Goal: Task Accomplishment & Management: Manage account settings

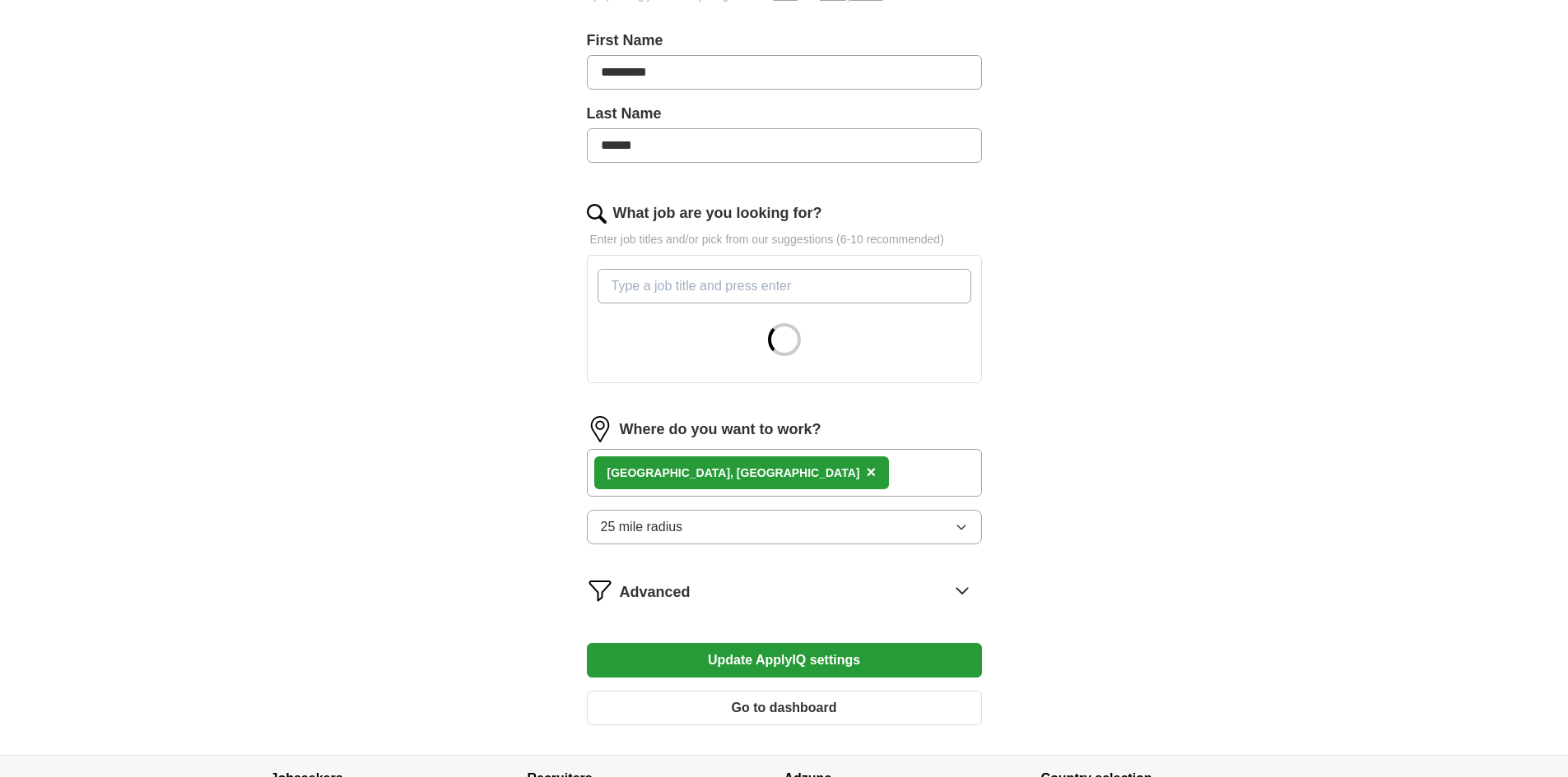
scroll to position [352, 0]
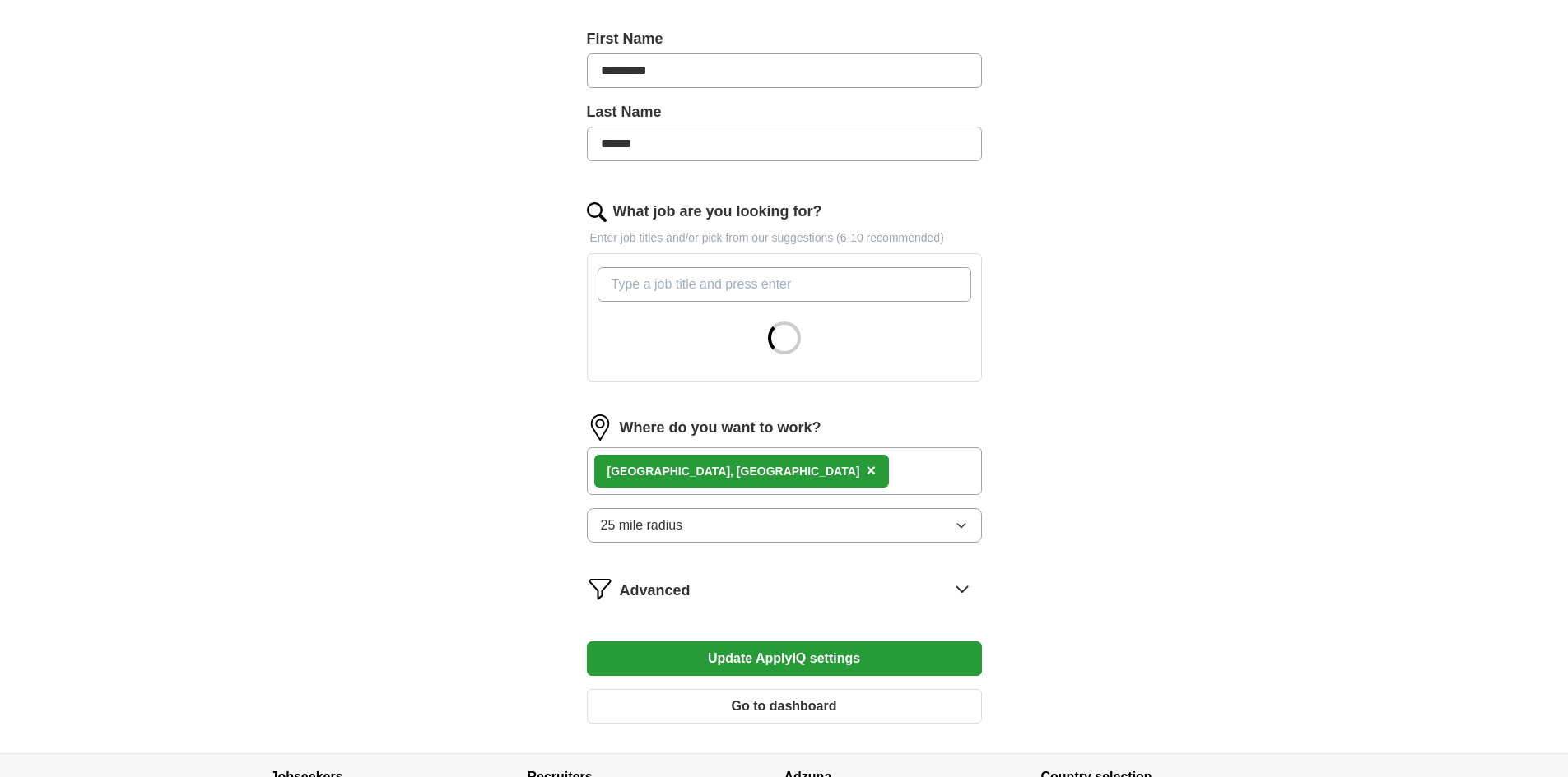
click at [791, 478] on div "Los Angeles, CA ×" at bounding box center [784, 472] width 395 height 48
click at [795, 531] on button "25 mile radius" at bounding box center [784, 525] width 395 height 35
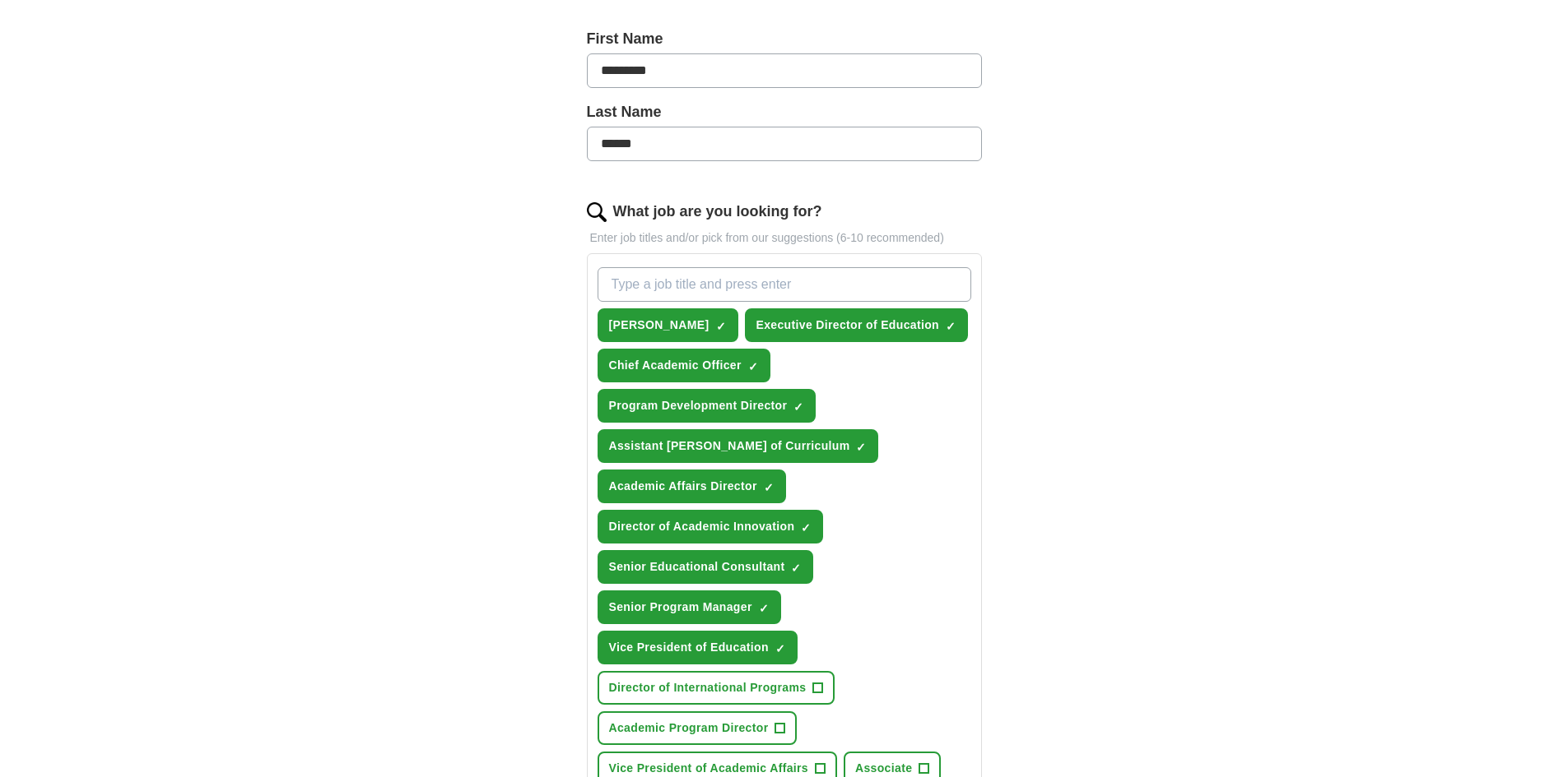
click at [1083, 489] on div "ApplyIQ Let ApplyIQ do the hard work of searching and applying for jobs. Just t…" at bounding box center [784, 455] width 1054 height 1513
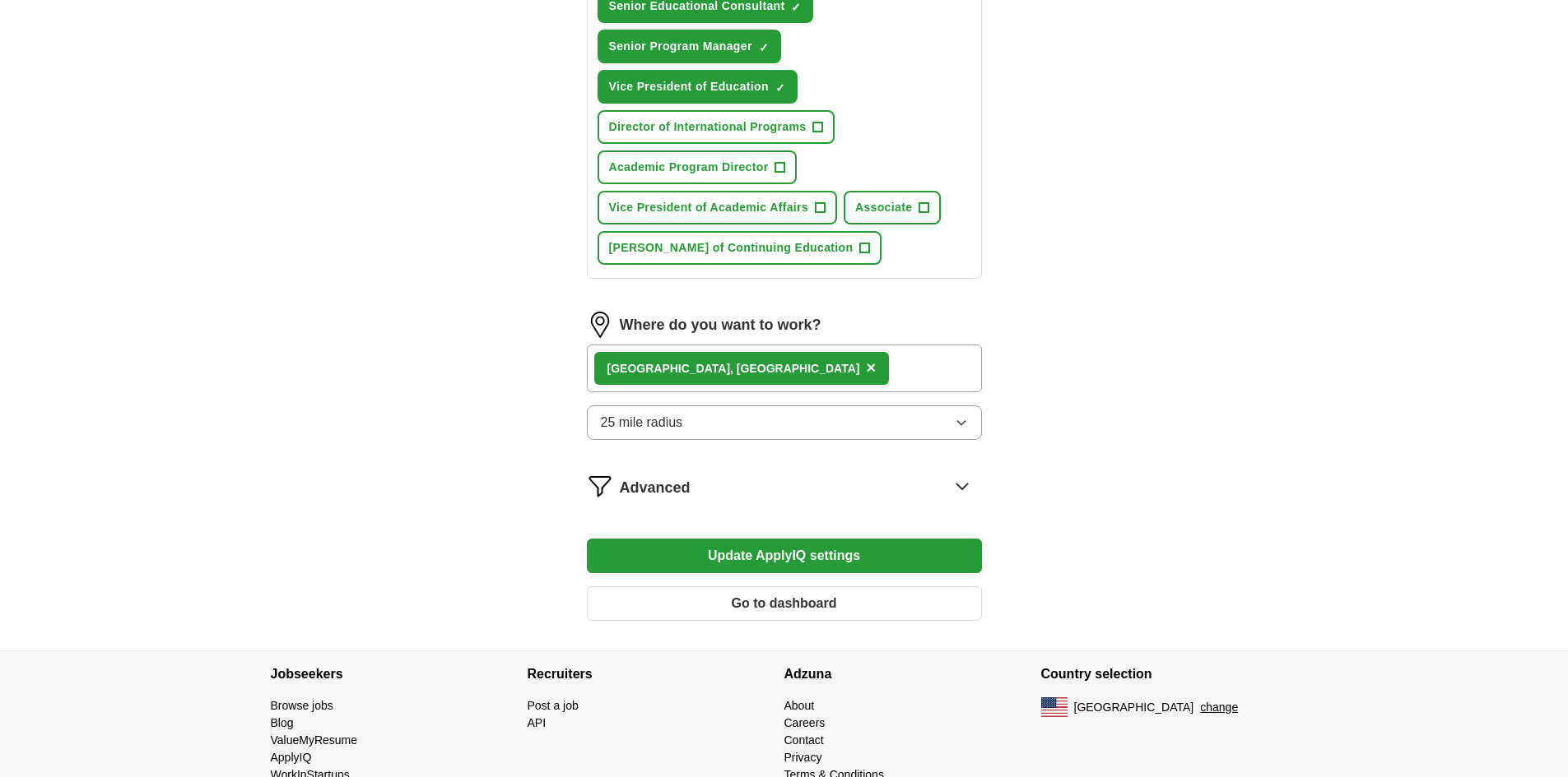
scroll to position [952, 0]
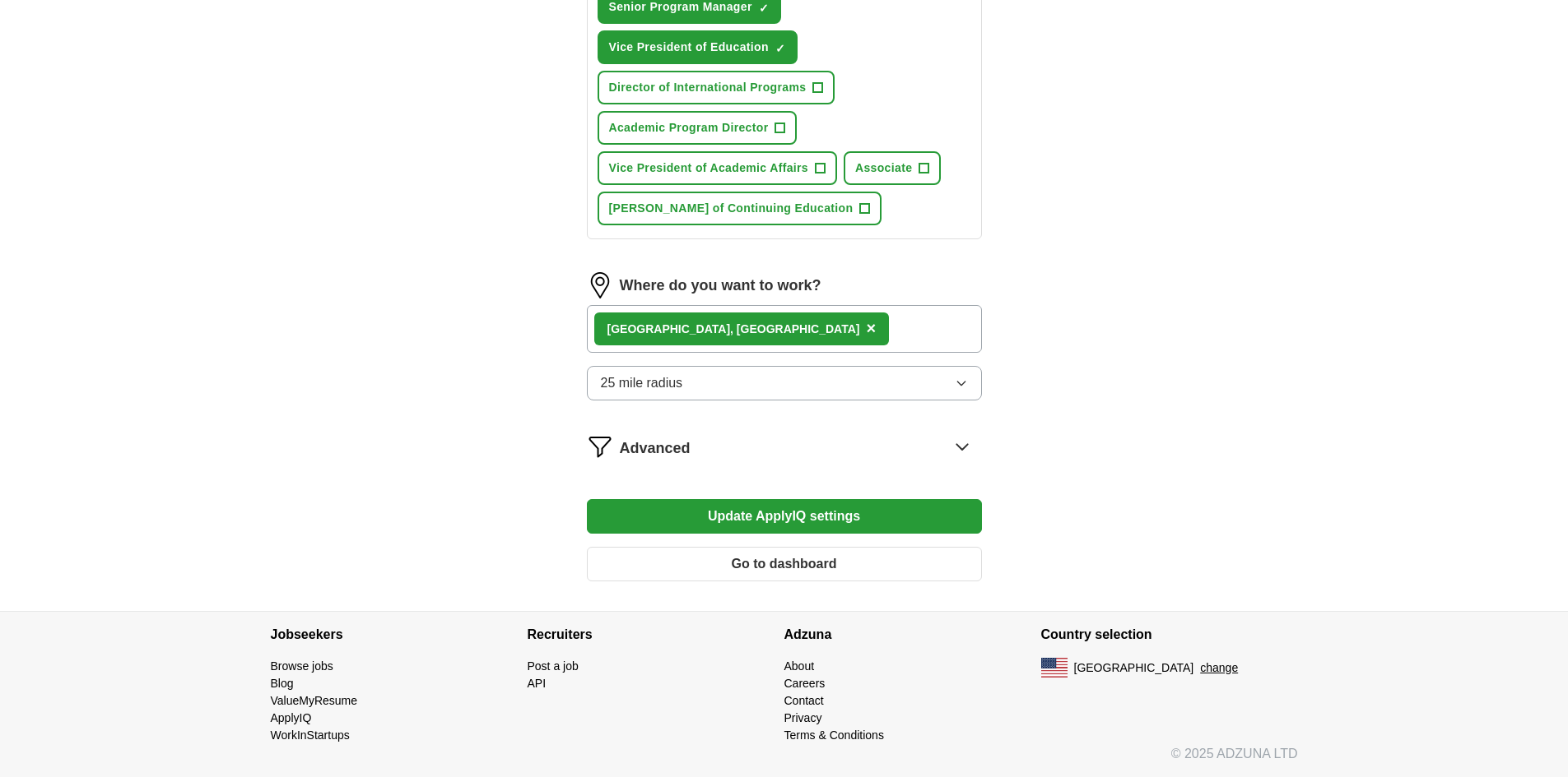
click at [792, 324] on div "Los Angeles, CA ×" at bounding box center [784, 329] width 395 height 48
click at [959, 439] on icon at bounding box center [962, 447] width 27 height 27
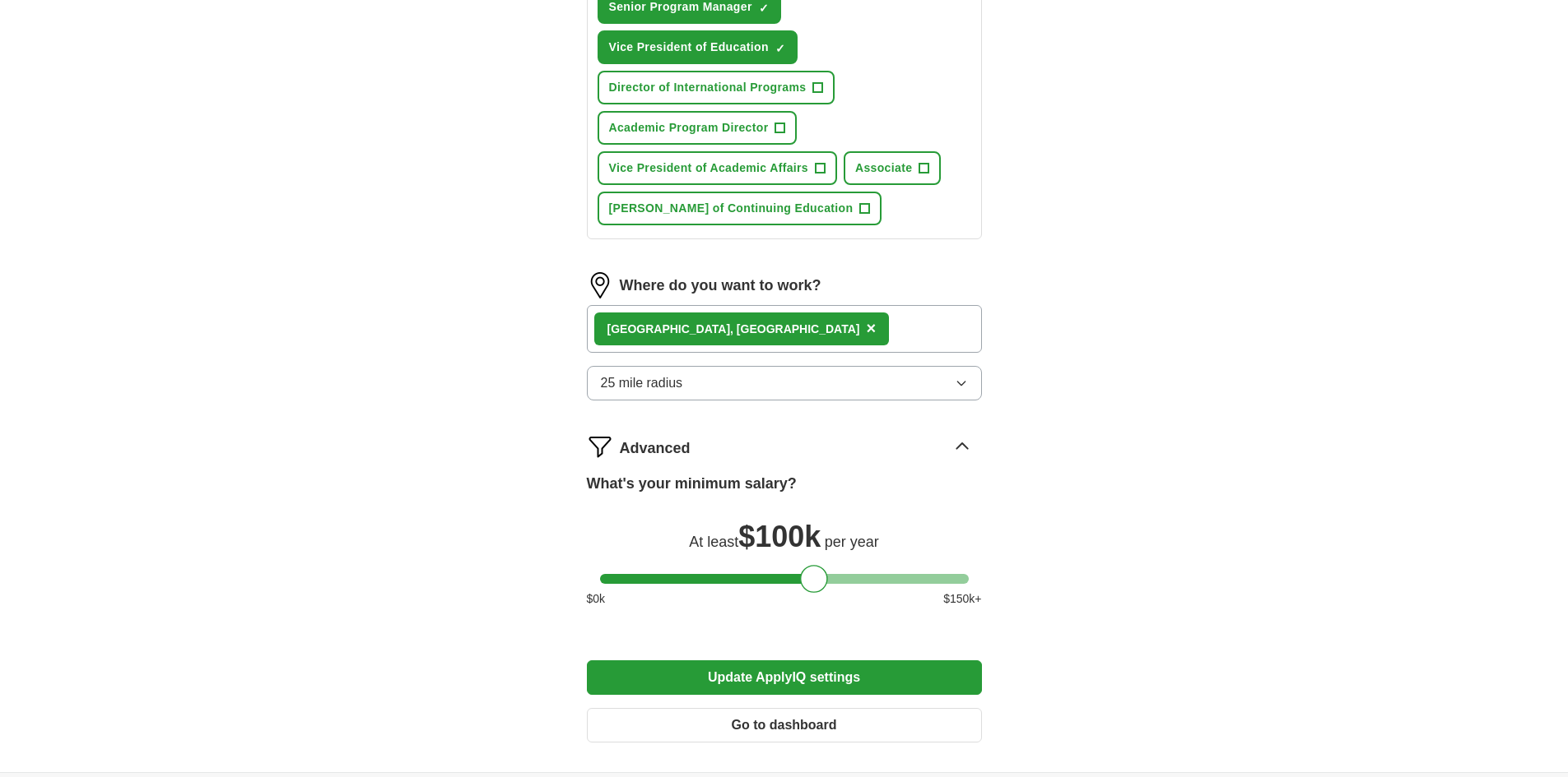
click at [960, 381] on icon "button" at bounding box center [961, 383] width 13 height 13
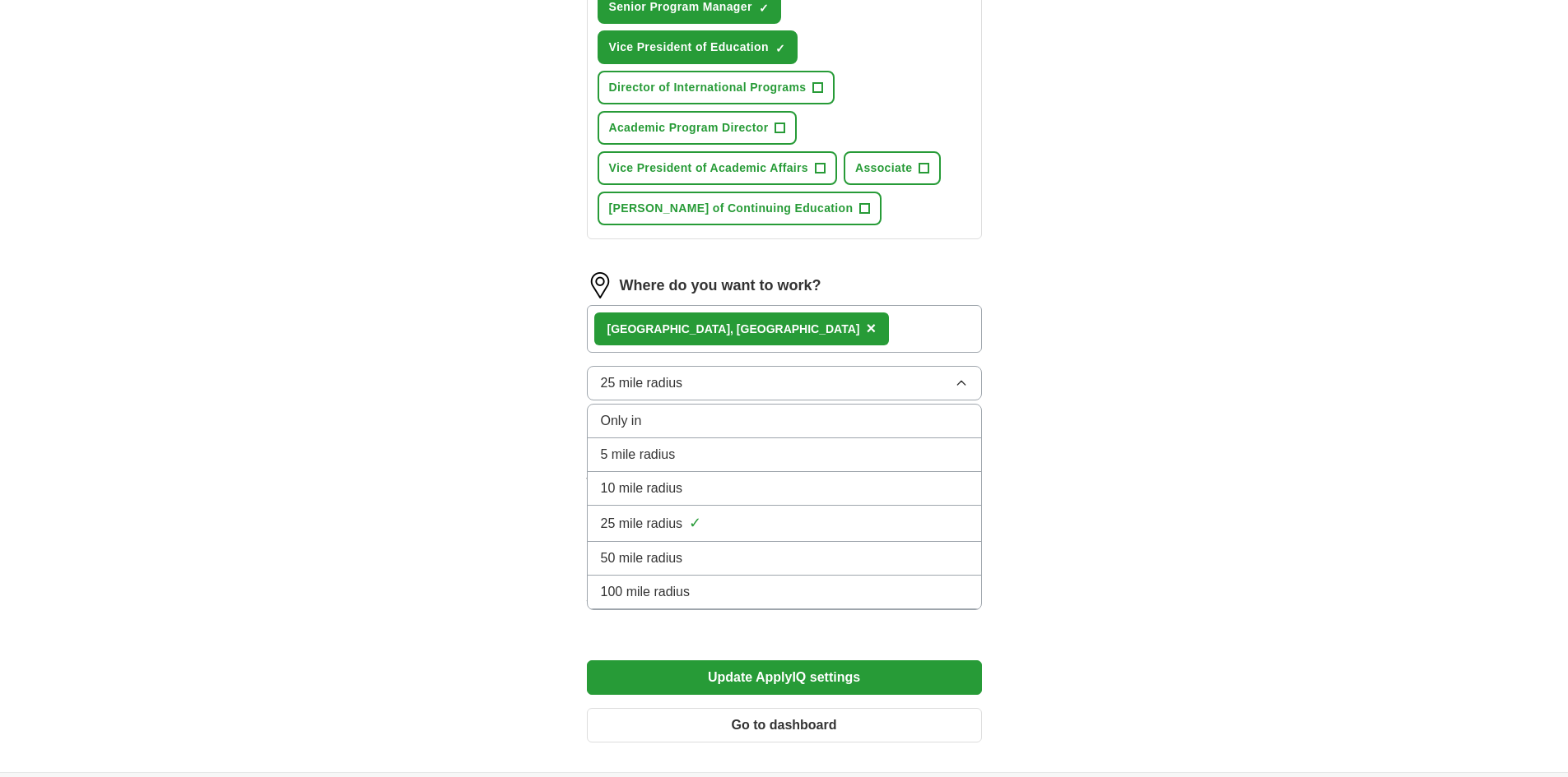
click at [776, 581] on li "100 mile radius" at bounding box center [784, 593] width 393 height 34
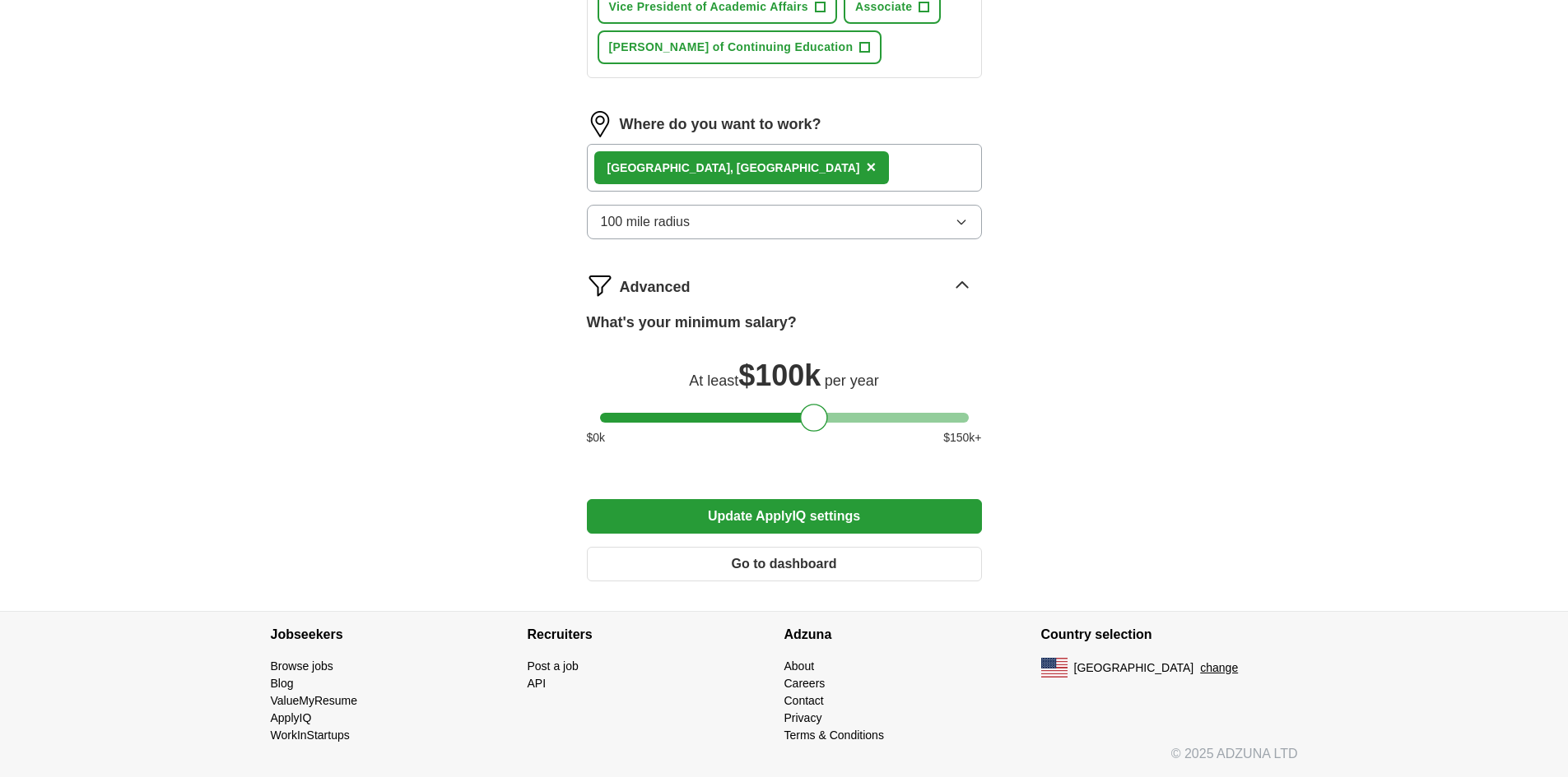
click at [869, 512] on button "Update ApplyIQ settings" at bounding box center [784, 516] width 395 height 35
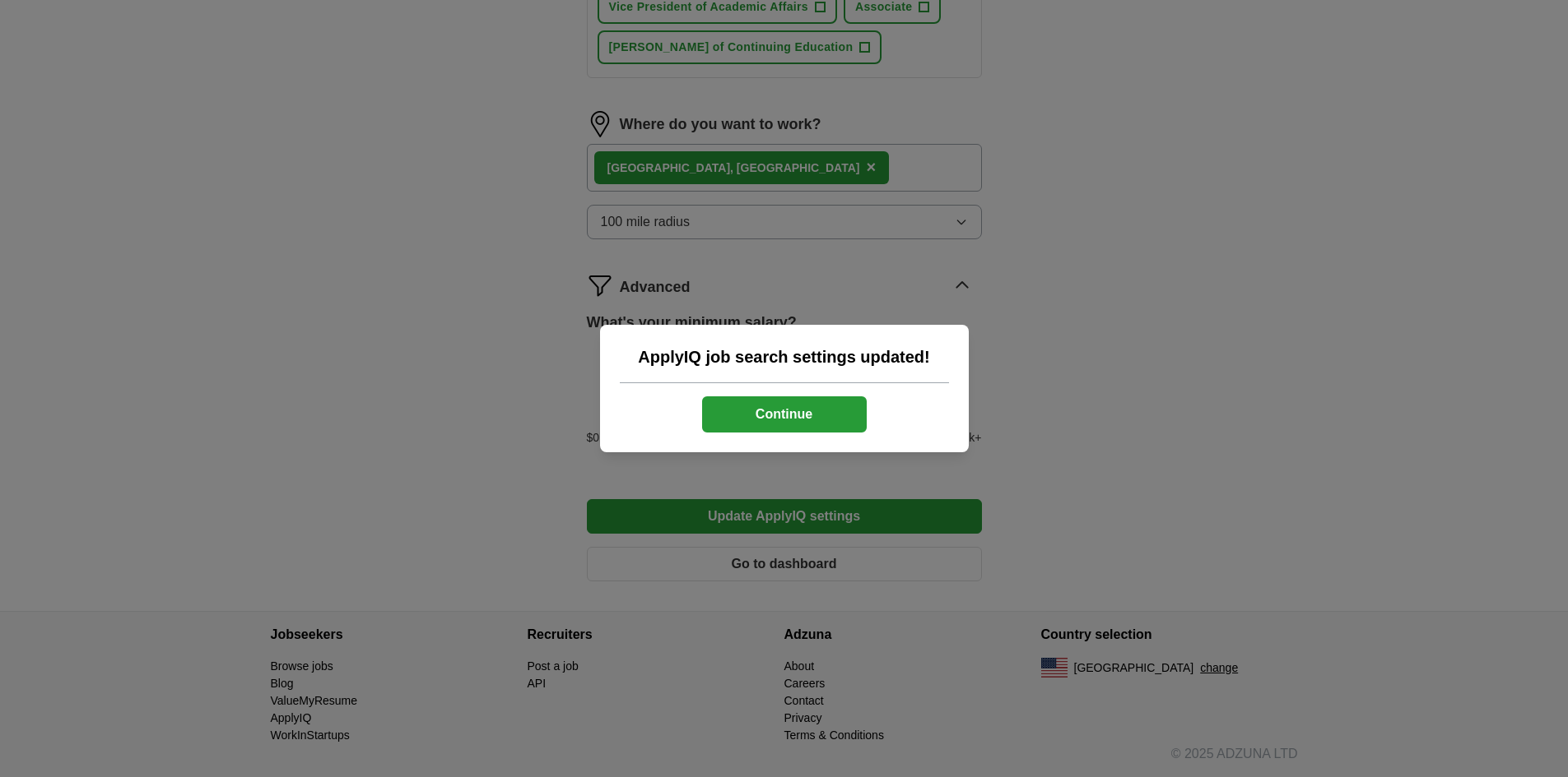
click at [831, 400] on button "Continue" at bounding box center [784, 414] width 165 height 36
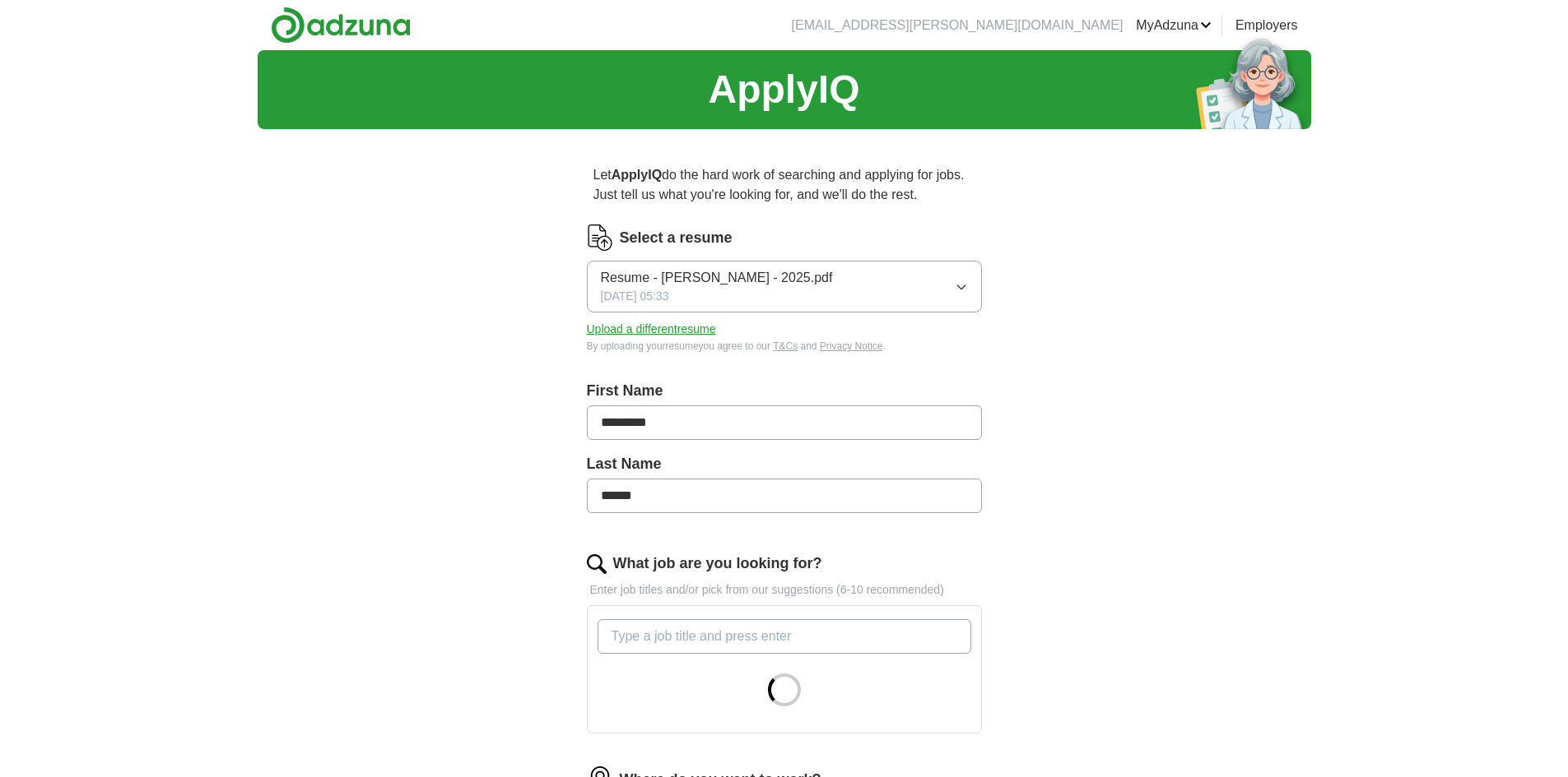
click at [546, 604] on div "Let ApplyIQ do the hard work of searching and applying for jobs. Just tell us w…" at bounding box center [784, 624] width 527 height 963
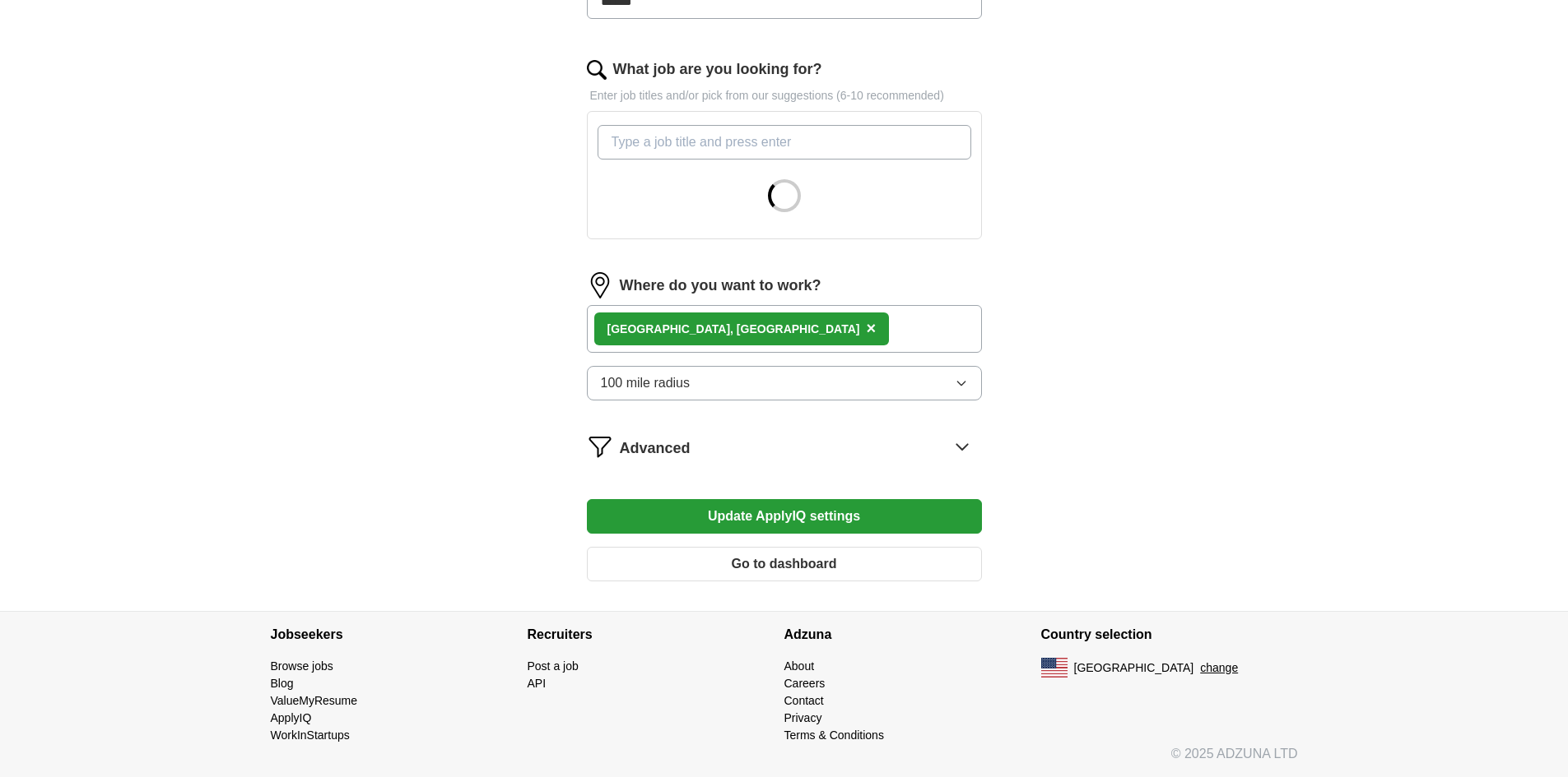
click at [866, 328] on span "×" at bounding box center [870, 328] width 10 height 18
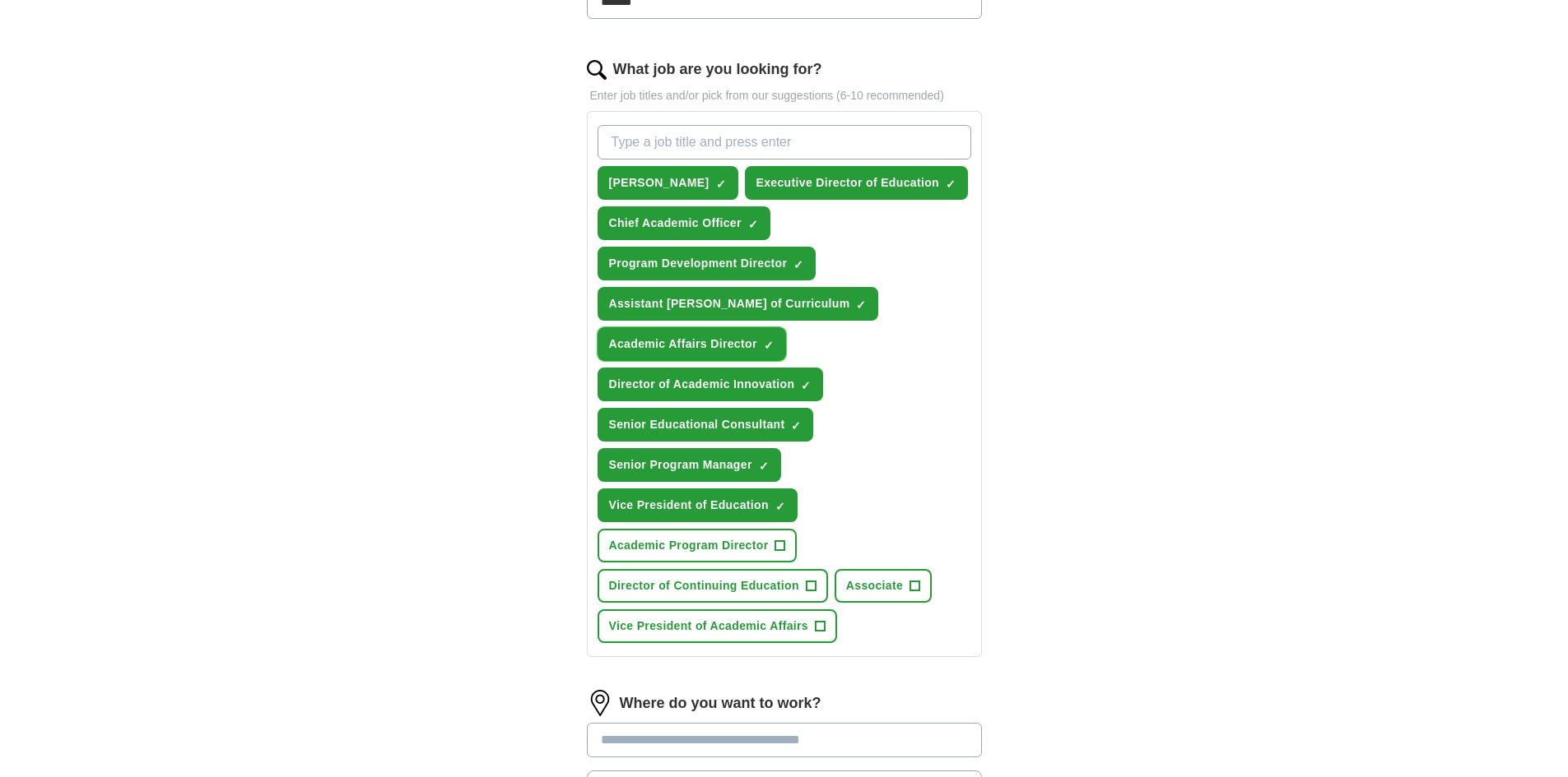
click at [714, 337] on span "Academic Affairs Director" at bounding box center [683, 344] width 148 height 18
click at [764, 338] on span "+" at bounding box center [769, 344] width 10 height 13
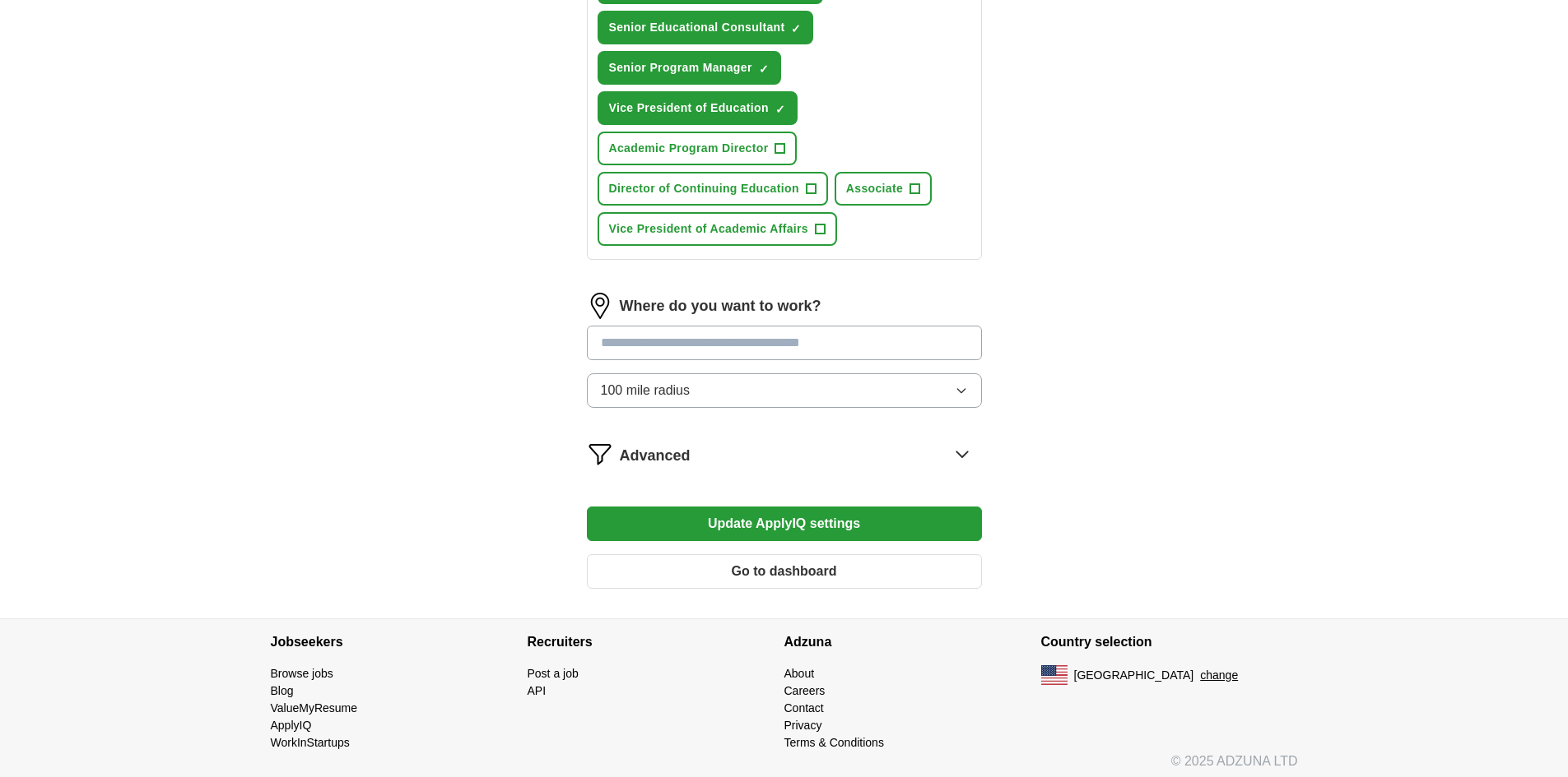
scroll to position [893, 0]
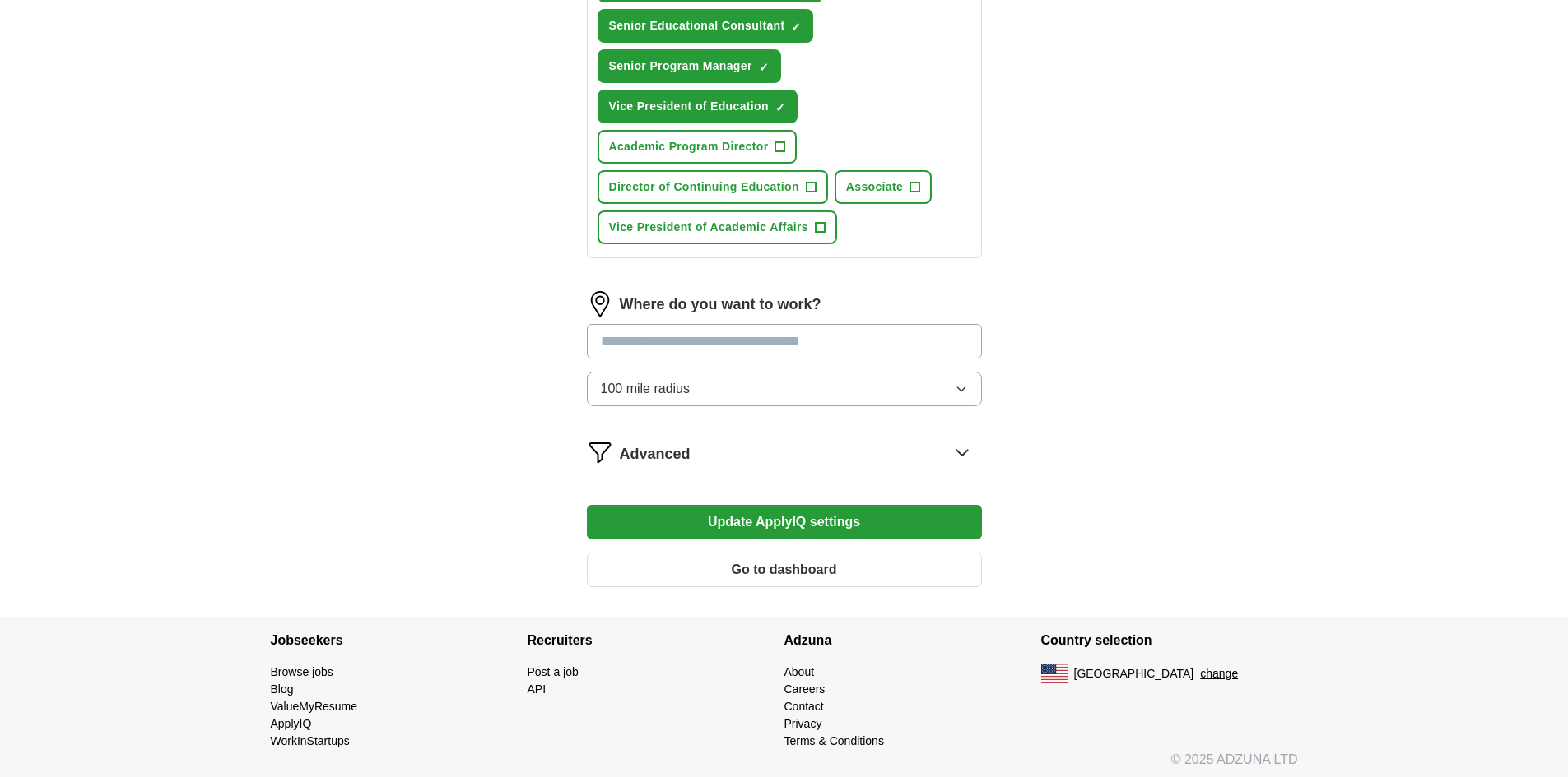
click at [740, 342] on input at bounding box center [784, 341] width 395 height 35
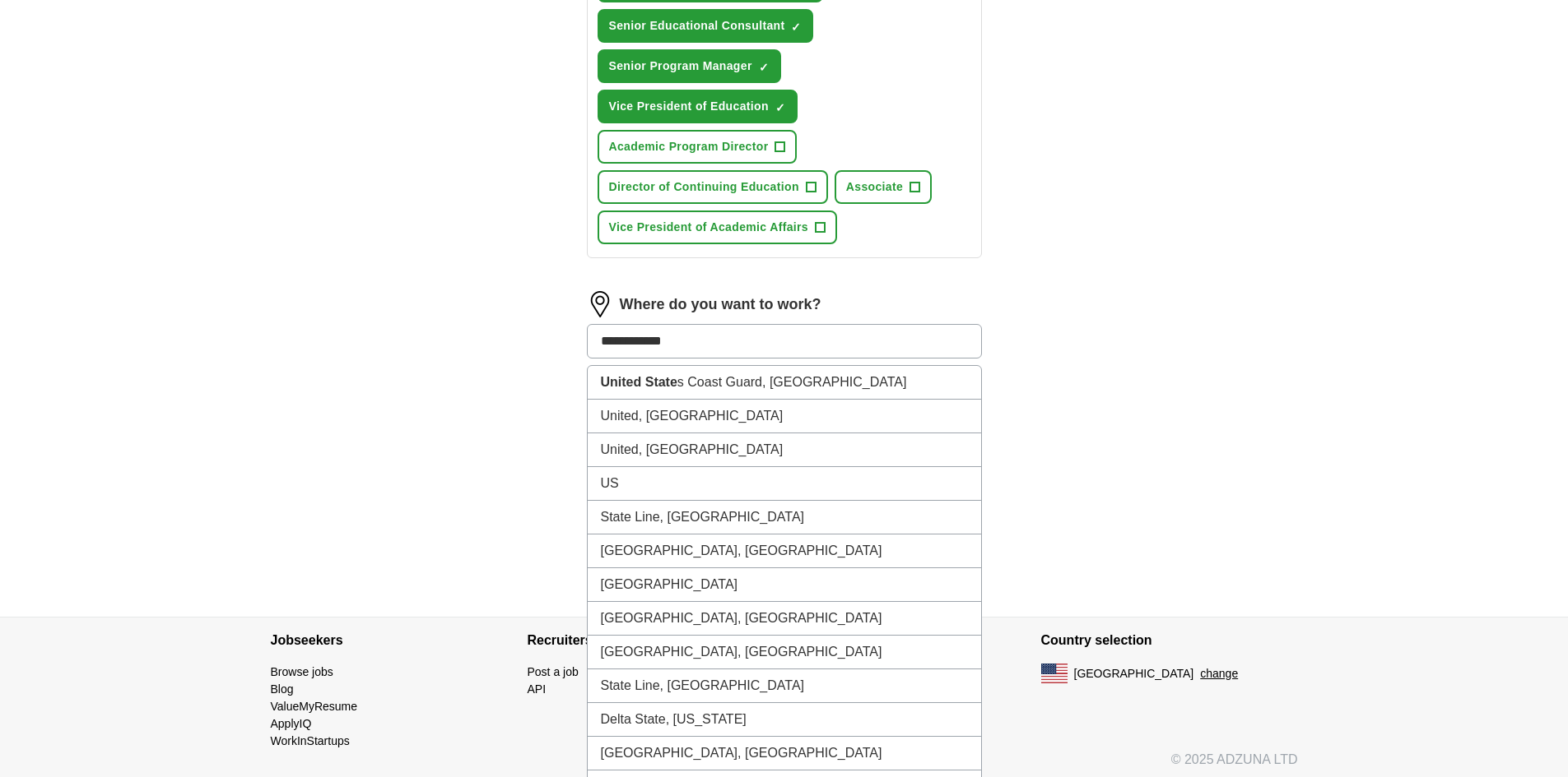
type input "**********"
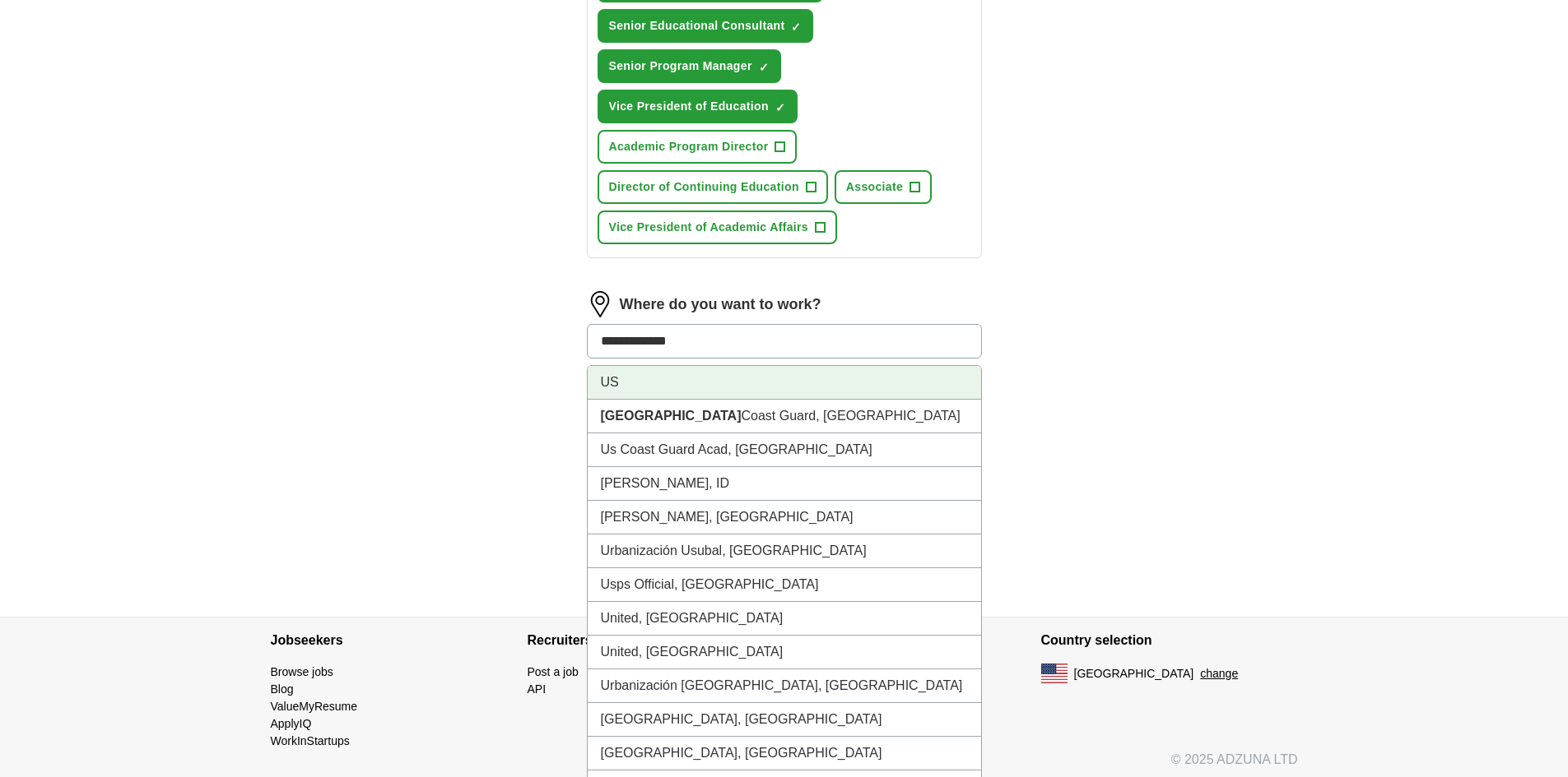
click at [711, 380] on li "US" at bounding box center [784, 383] width 393 height 34
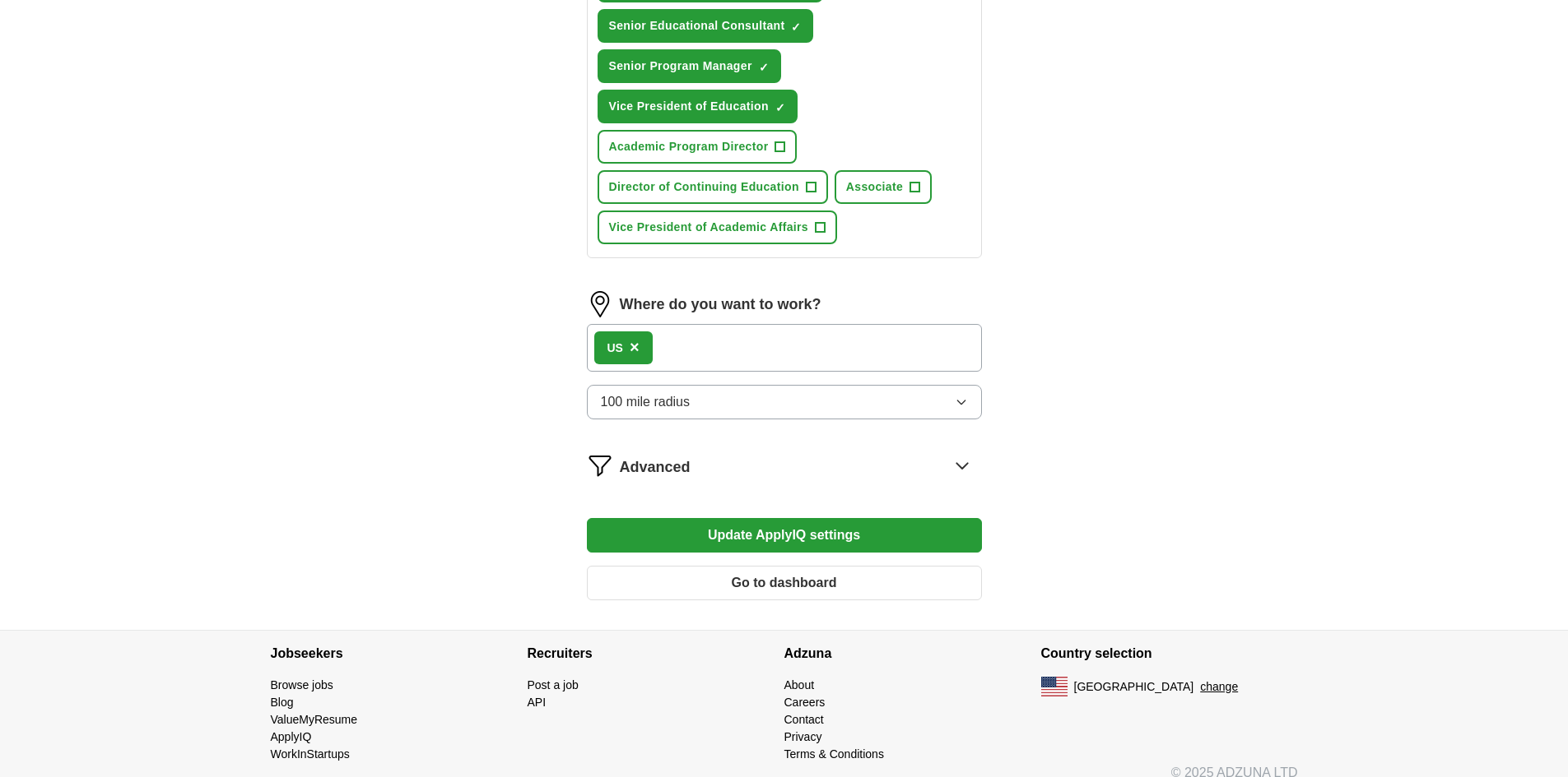
click at [827, 535] on button "Update ApplyIQ settings" at bounding box center [784, 535] width 395 height 35
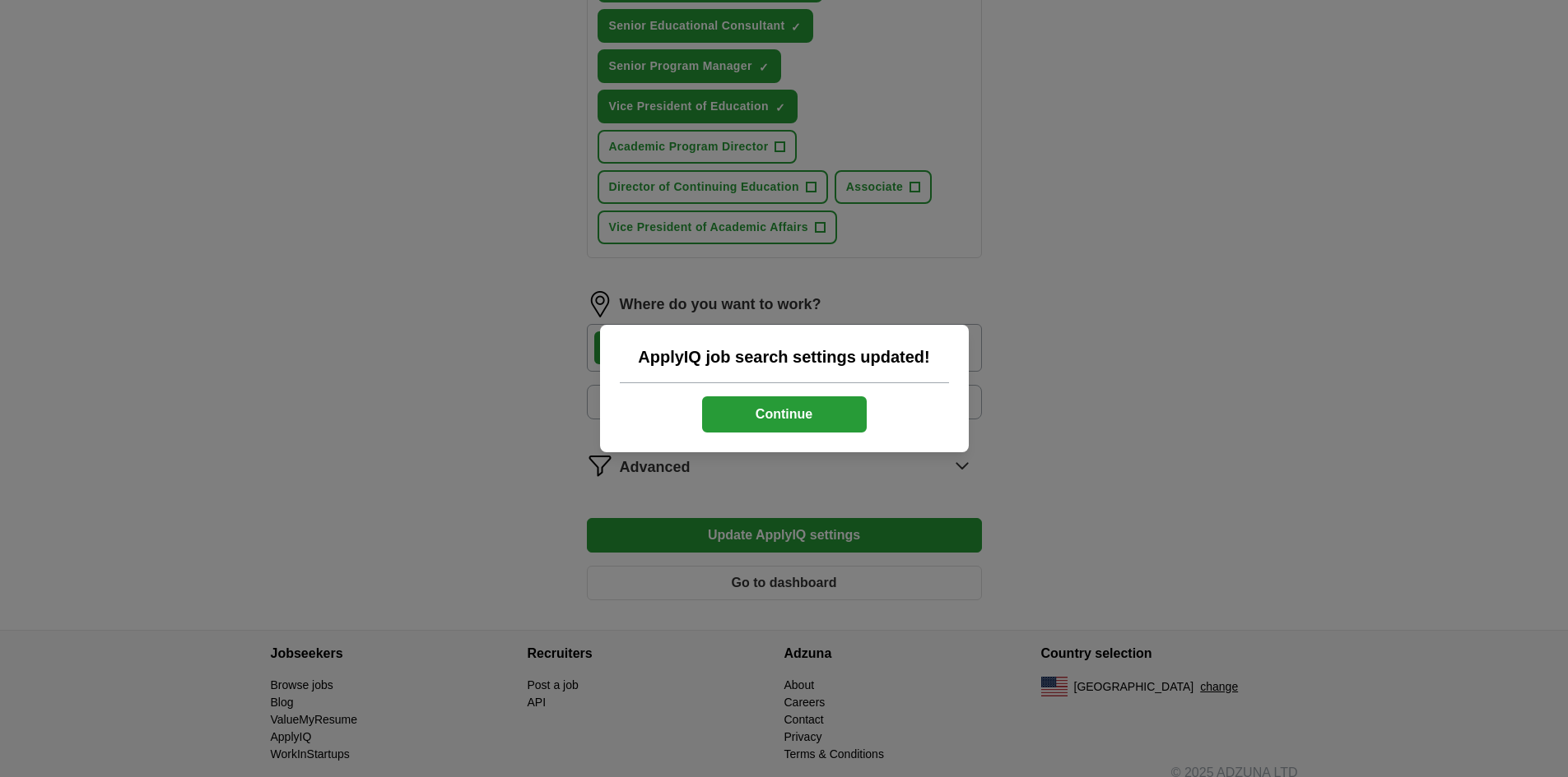
click at [799, 419] on button "Continue" at bounding box center [784, 414] width 165 height 36
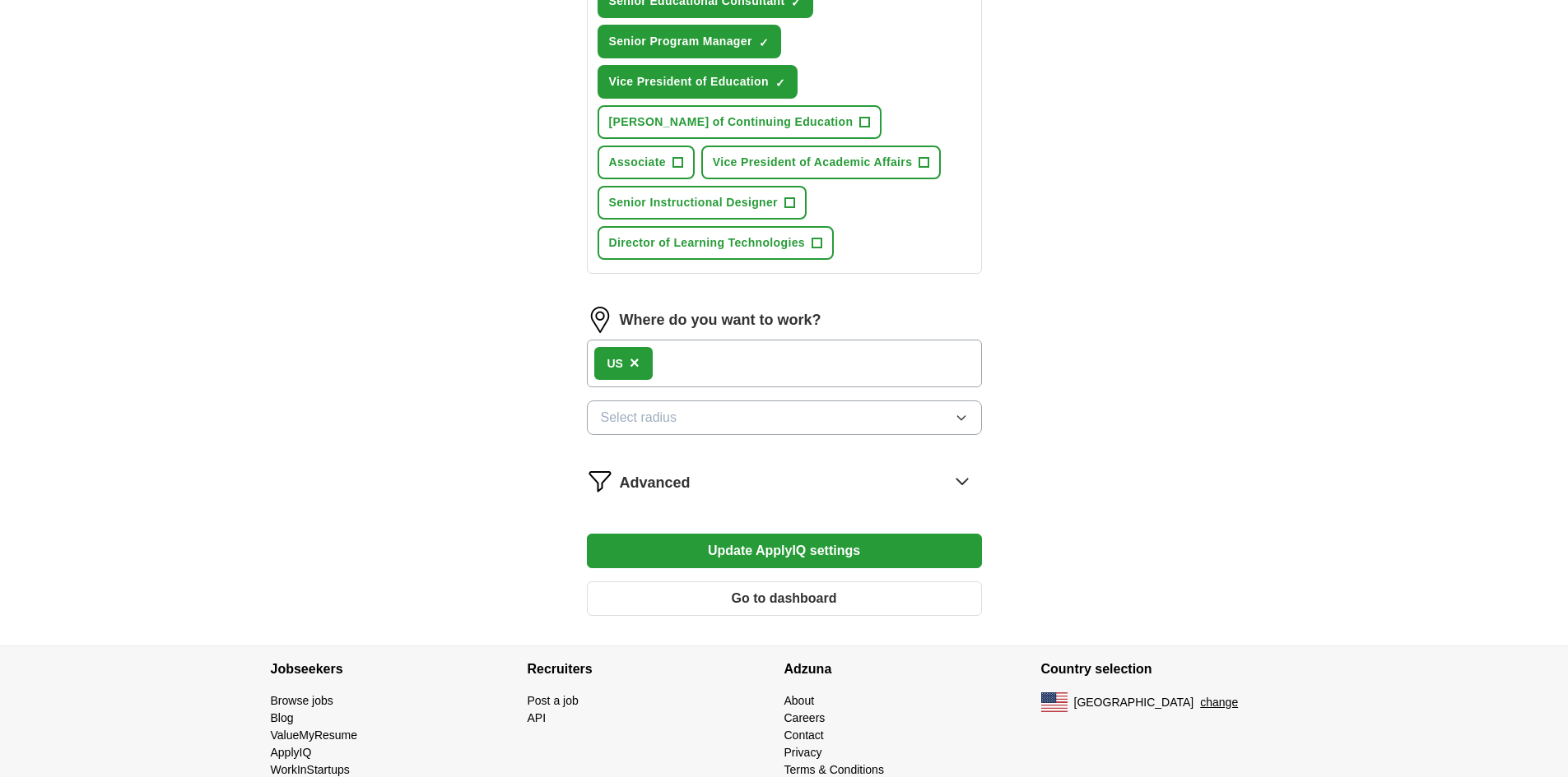
scroll to position [922, 0]
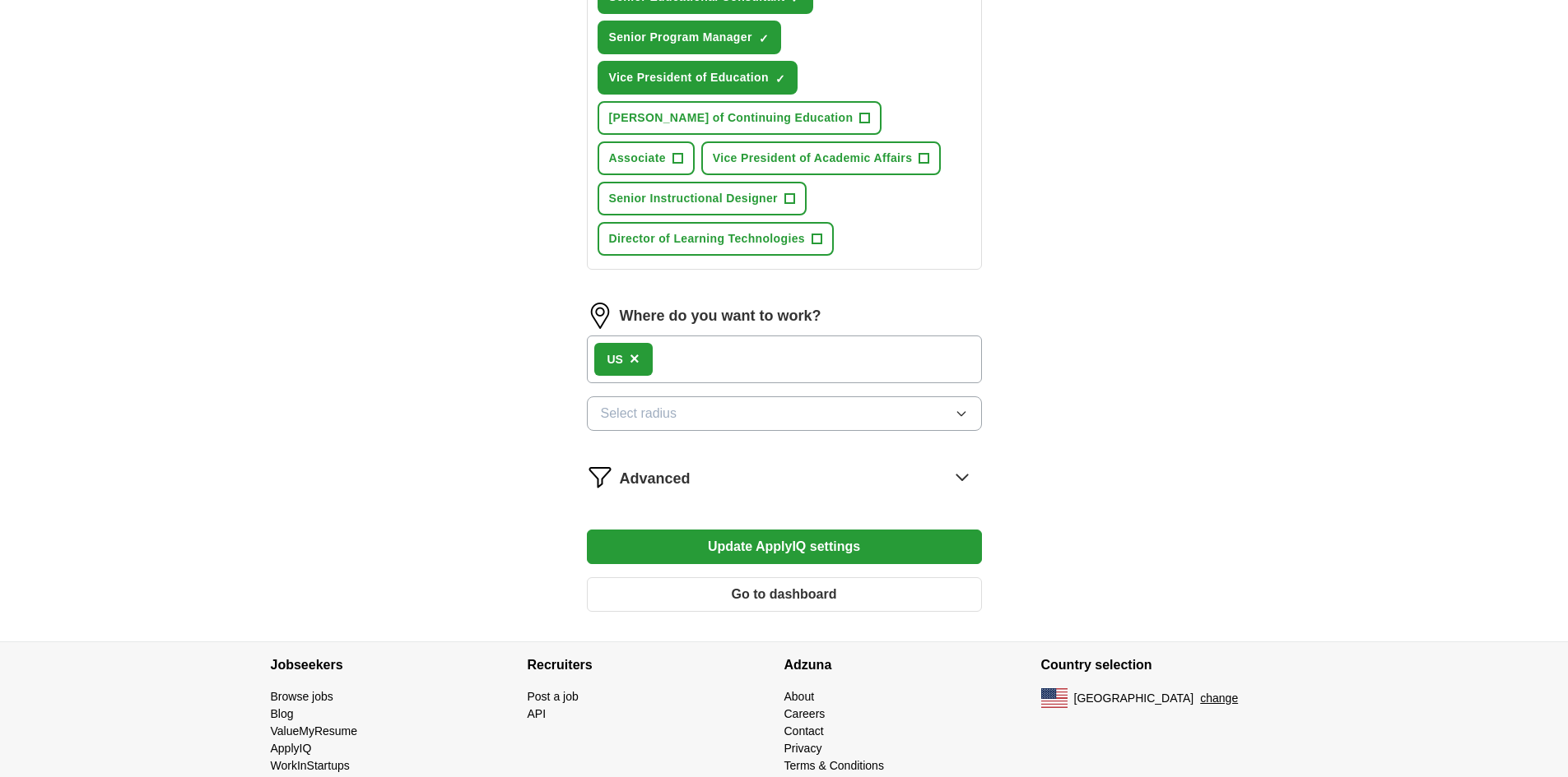
click at [964, 475] on icon at bounding box center [962, 477] width 27 height 27
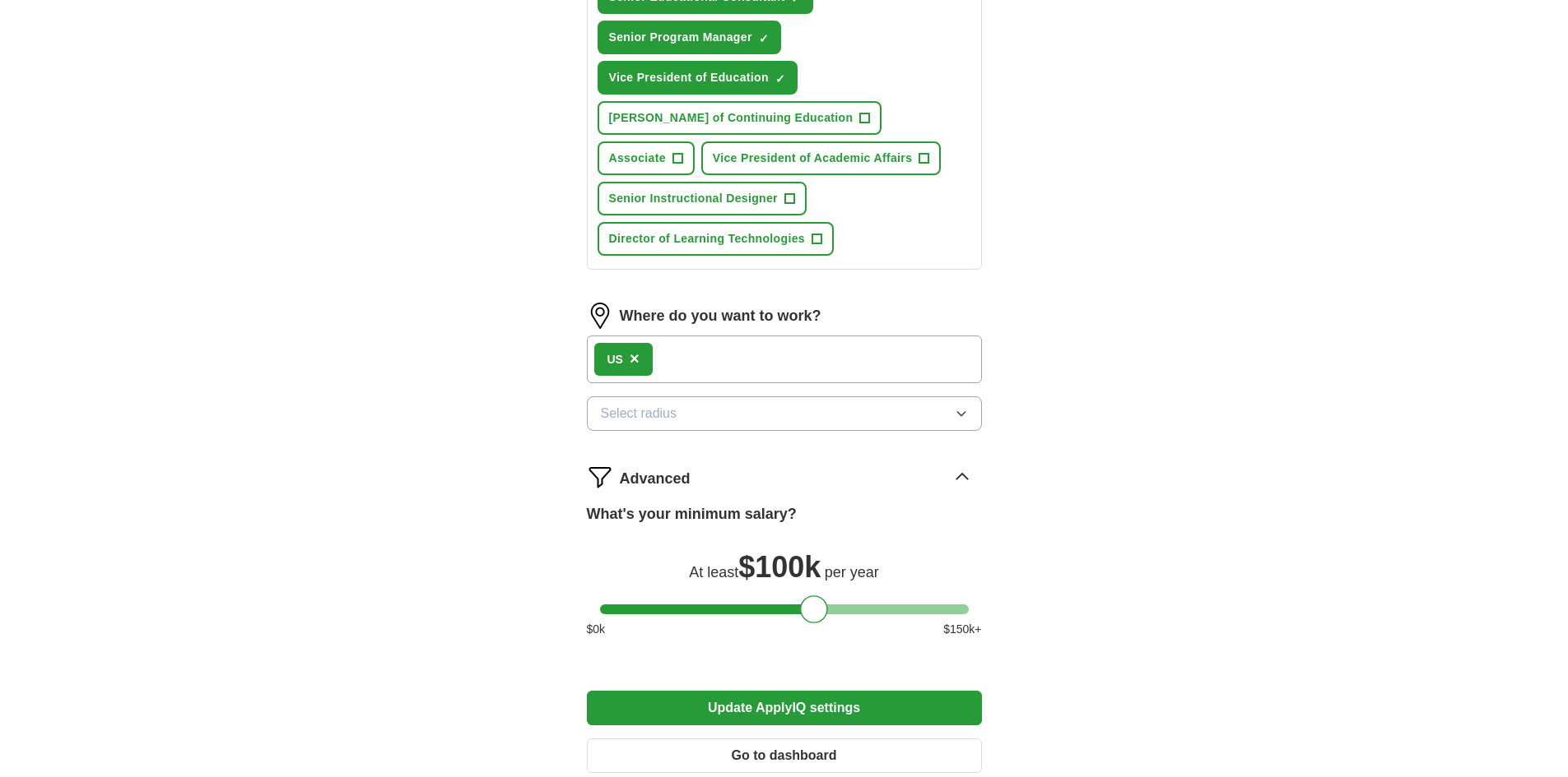
scroll to position [1114, 0]
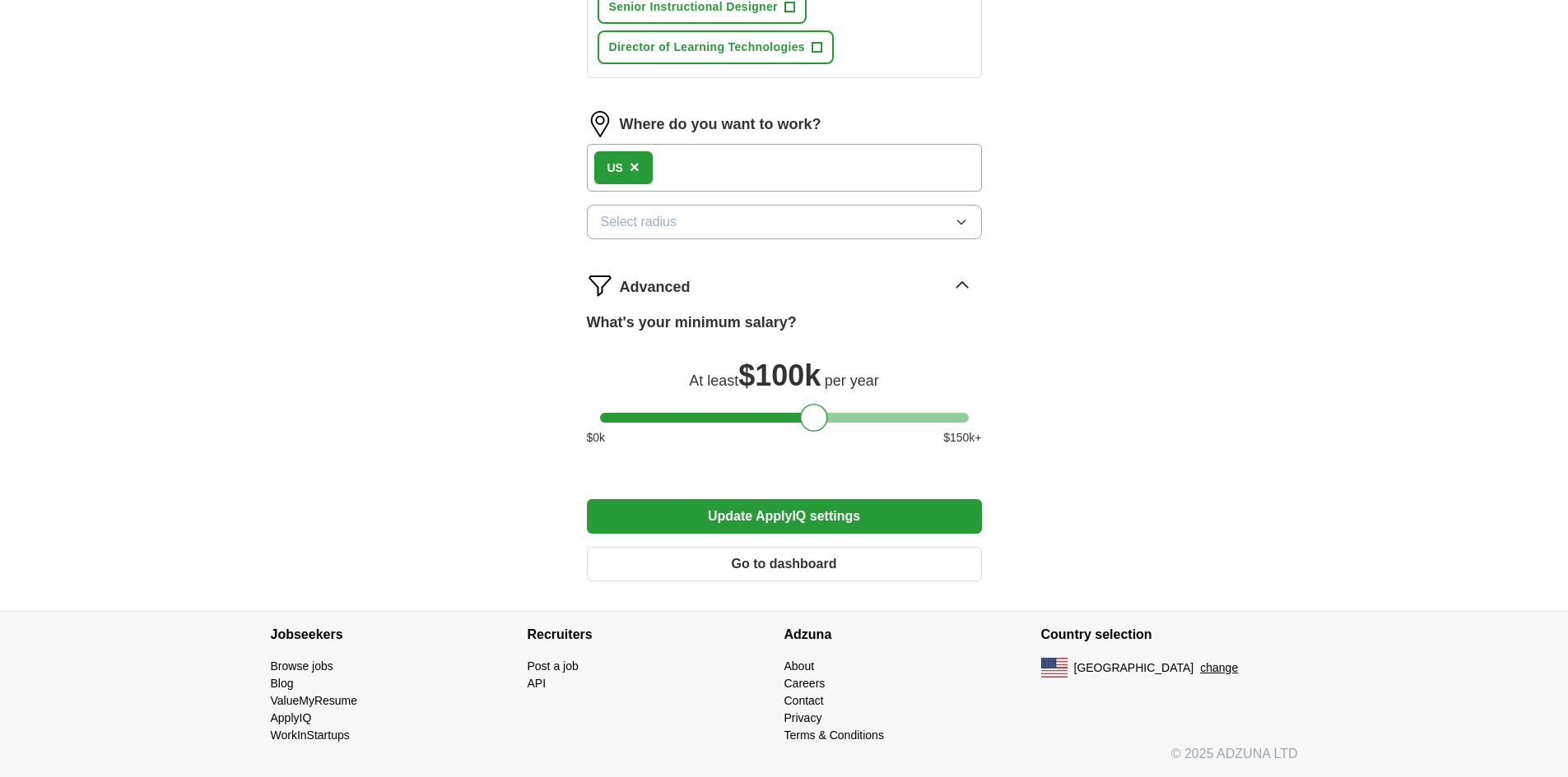
click at [702, 576] on button "Go to dashboard" at bounding box center [784, 564] width 395 height 35
